Goal: Navigation & Orientation: Find specific page/section

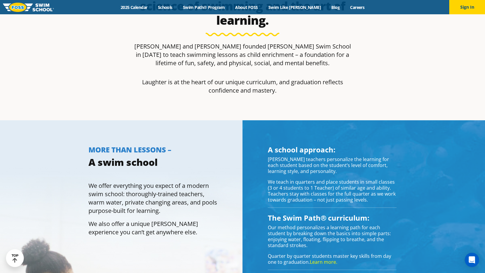
scroll to position [537, 0]
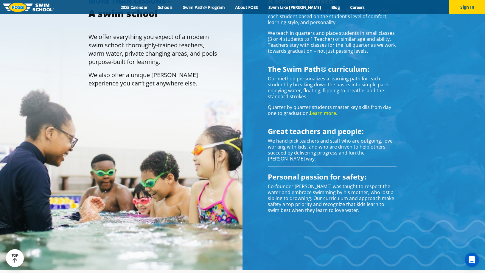
click at [332, 110] on link "Learn more." at bounding box center [323, 113] width 27 height 7
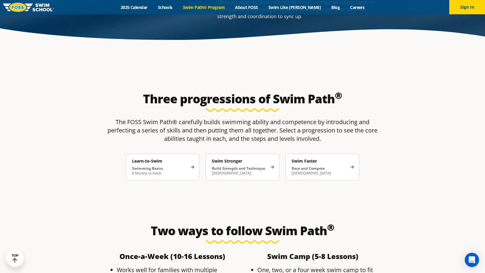
scroll to position [865, 0]
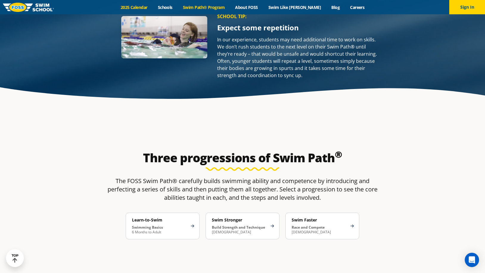
click at [145, 9] on link "2025 Calendar" at bounding box center [133, 7] width 37 height 6
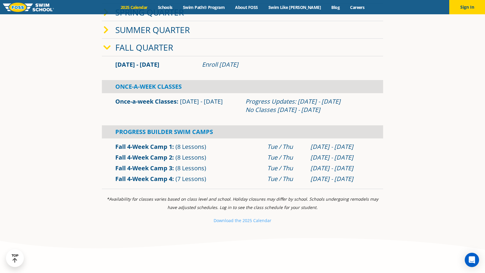
scroll to position [119, 0]
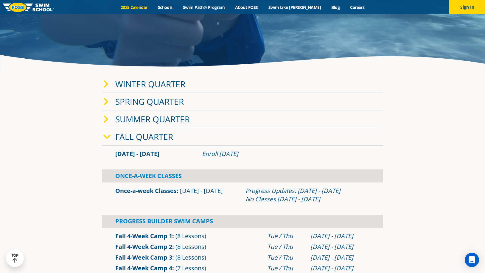
click at [125, 87] on link "Winter Quarter" at bounding box center [150, 83] width 70 height 11
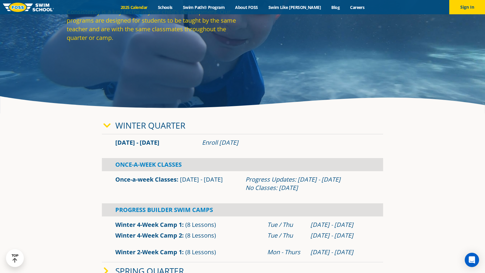
scroll to position [30, 0]
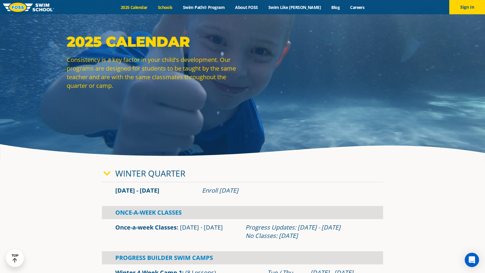
click at [174, 9] on link "Schools" at bounding box center [165, 7] width 25 height 6
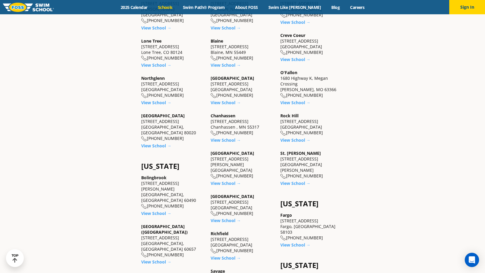
scroll to position [328, 0]
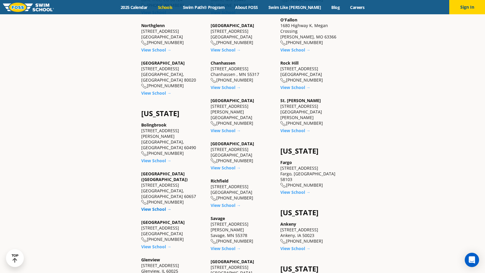
click at [159, 207] on link "View School →" at bounding box center [156, 210] width 30 height 6
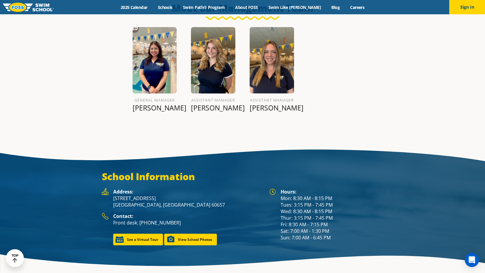
scroll to position [754, 0]
